Goal: Connect with others: Participate in discussion

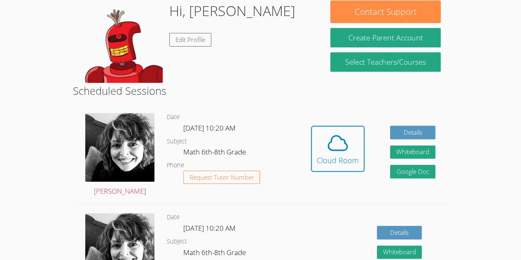
scroll to position [144, 0]
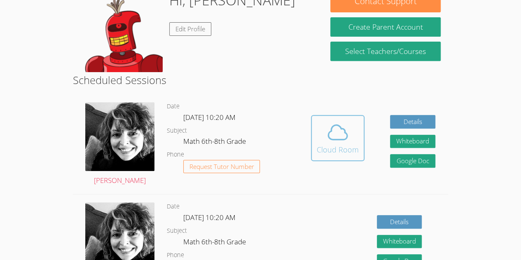
click at [346, 133] on icon at bounding box center [337, 132] width 23 height 23
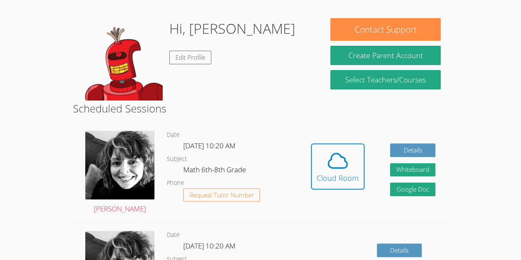
scroll to position [0, 0]
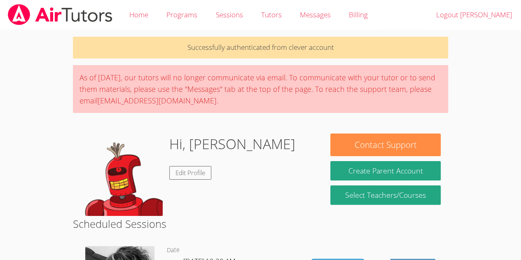
click at [341, 37] on p "Successfully authenticated from clever account" at bounding box center [260, 48] width 375 height 22
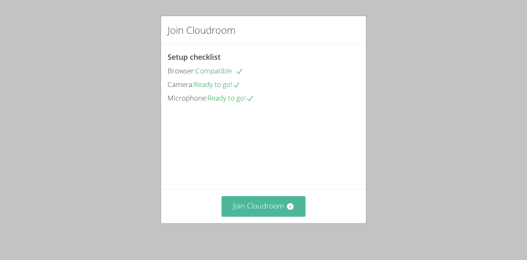
click at [250, 211] on button "Join Cloudroom" at bounding box center [264, 206] width 84 height 20
